Goal: Information Seeking & Learning: Learn about a topic

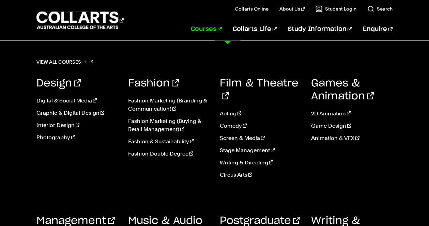
scroll to position [620, 0]
click at [222, 29] on link "Courses" at bounding box center [206, 29] width 31 height 23
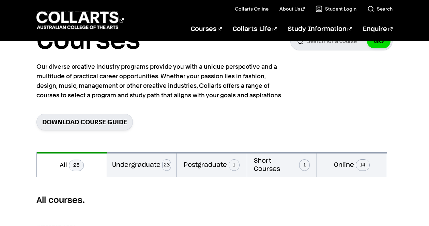
scroll to position [57, 0]
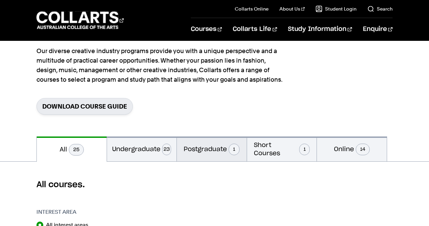
click at [206, 146] on button "Postgraduate 1" at bounding box center [212, 149] width 70 height 25
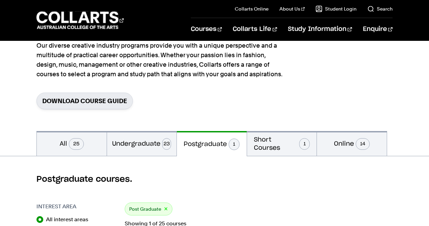
scroll to position [59, 0]
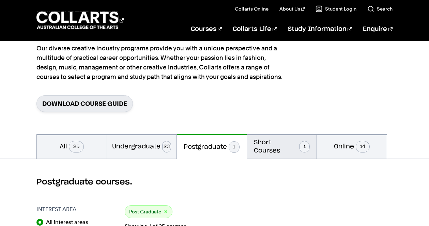
click at [265, 147] on button "Short Courses 1" at bounding box center [282, 146] width 70 height 25
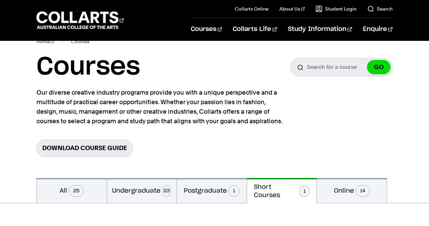
scroll to position [9, 0]
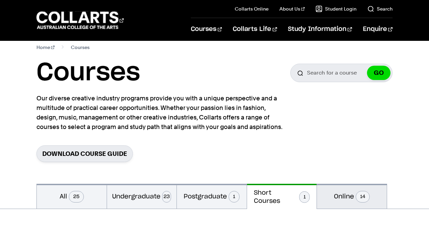
click at [341, 194] on button "Online 14" at bounding box center [352, 196] width 70 height 25
radio input "false"
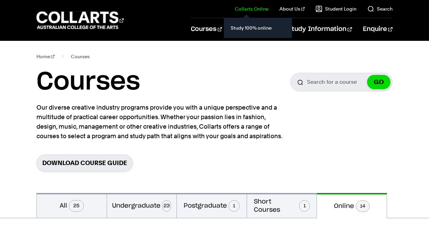
click at [255, 7] on link "Collarts Online" at bounding box center [252, 8] width 34 height 7
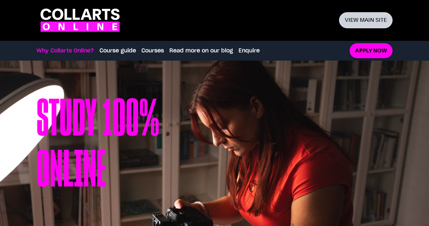
click at [354, 17] on link "View main site" at bounding box center [366, 20] width 54 height 16
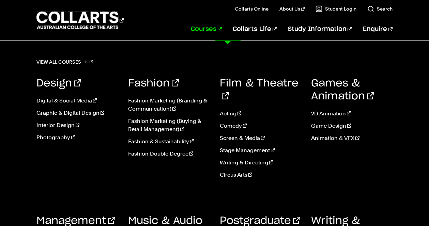
click at [222, 27] on link "Courses" at bounding box center [206, 29] width 31 height 23
click at [222, 29] on link "Courses" at bounding box center [206, 29] width 31 height 23
click at [222, 30] on link "Courses" at bounding box center [206, 29] width 31 height 23
click at [390, 152] on div "Games & Animation 2D Animation Game Design Animation & VFX" at bounding box center [352, 131] width 82 height 128
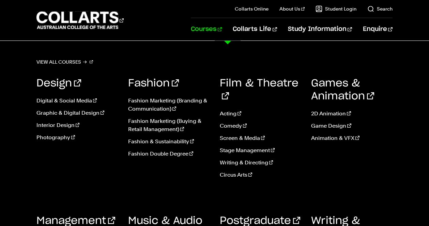
click at [222, 32] on link "Courses" at bounding box center [206, 29] width 31 height 23
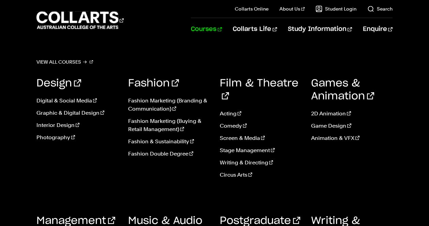
click at [222, 29] on link "Courses" at bounding box center [206, 29] width 31 height 23
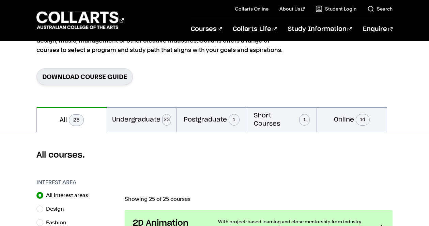
scroll to position [99, 0]
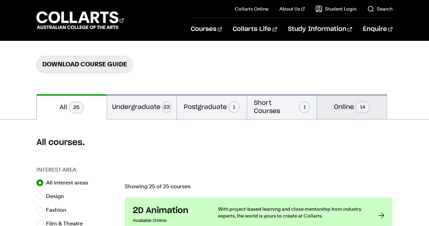
click at [343, 108] on button "Online 14" at bounding box center [352, 106] width 70 height 25
radio input "false"
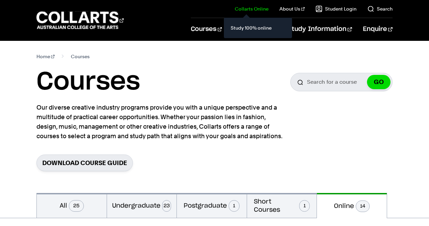
click at [254, 8] on link "Collarts Online" at bounding box center [252, 8] width 34 height 7
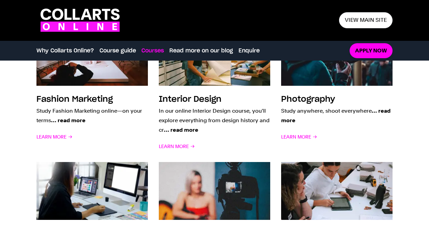
scroll to position [592, 0]
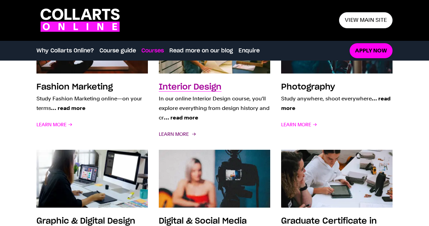
click at [175, 134] on span "Learn More" at bounding box center [177, 135] width 36 height 10
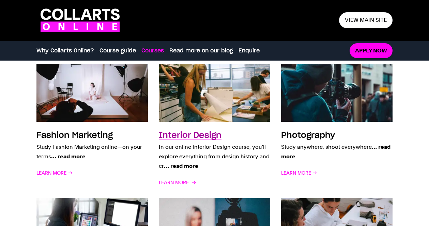
scroll to position [548, 0]
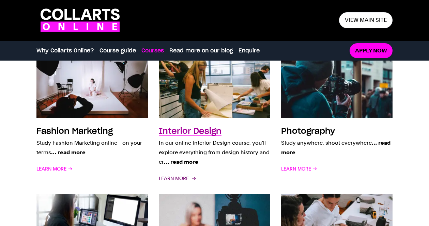
click at [172, 175] on span "Learn More" at bounding box center [177, 179] width 36 height 10
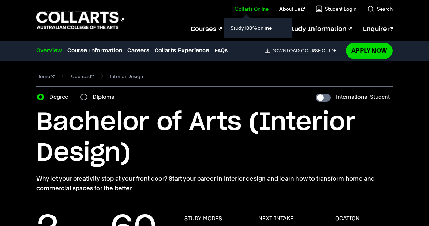
click at [262, 6] on link "Collarts Online" at bounding box center [252, 8] width 34 height 7
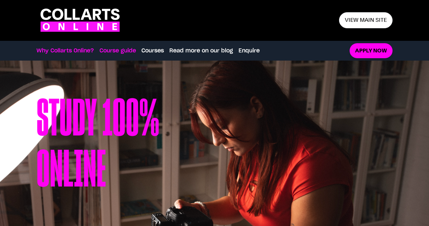
click at [117, 52] on link "Course guide" at bounding box center [118, 51] width 36 height 8
click at [120, 50] on link "Course guide" at bounding box center [118, 51] width 36 height 8
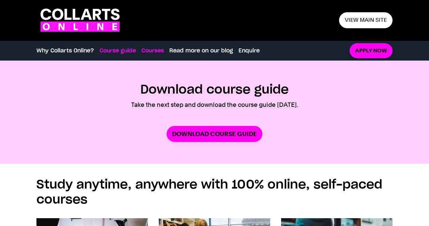
click at [152, 50] on link "Courses" at bounding box center [153, 51] width 23 height 8
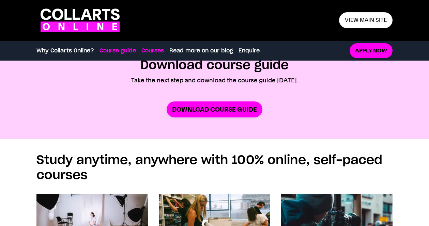
scroll to position [492, 0]
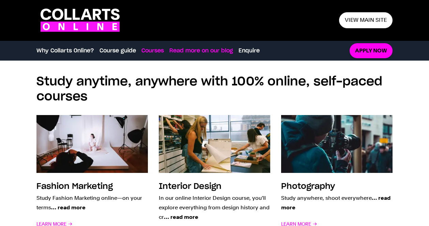
click at [195, 51] on link "Read more on our blog" at bounding box center [201, 51] width 64 height 8
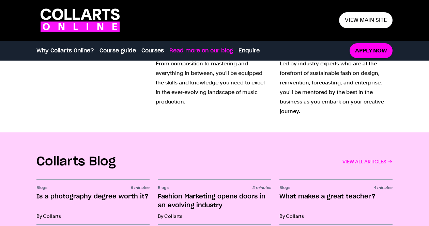
scroll to position [983, 0]
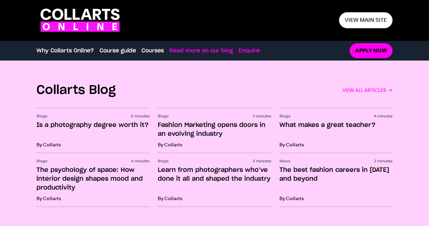
click at [251, 49] on link "Enquire" at bounding box center [249, 51] width 21 height 8
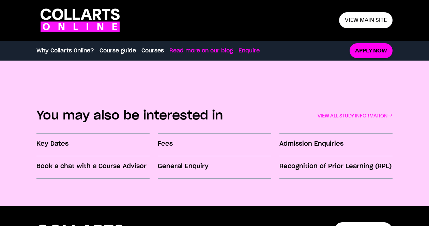
scroll to position [1157, 0]
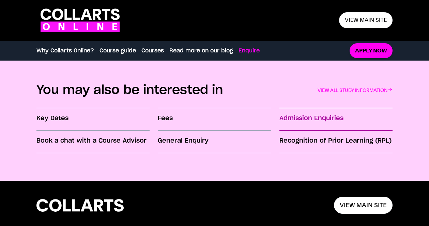
click at [298, 117] on h3 "Admission Enquiries" at bounding box center [336, 118] width 113 height 9
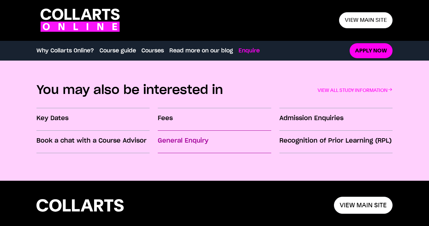
click at [173, 141] on h3 "General Enquiry" at bounding box center [214, 141] width 113 height 9
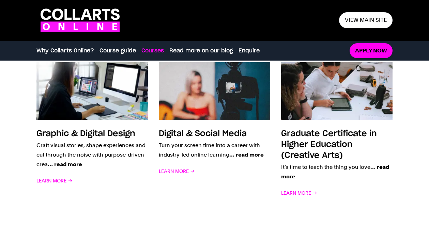
scroll to position [691, 0]
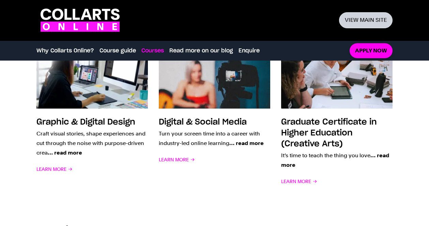
click at [354, 23] on link "View main site" at bounding box center [366, 20] width 54 height 16
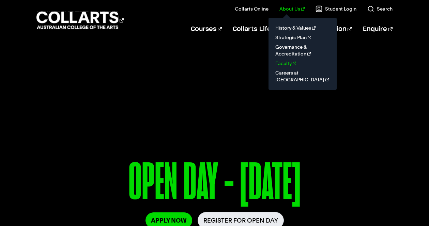
click at [291, 61] on link "Faculty" at bounding box center [302, 64] width 57 height 10
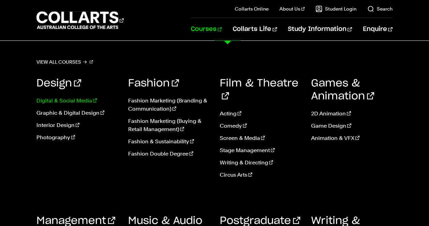
click at [71, 99] on link "Digital & Social Media" at bounding box center [77, 101] width 82 height 8
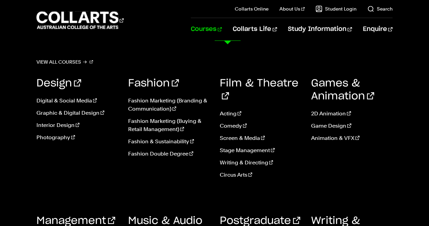
scroll to position [2034, 0]
